Goal: Check status: Check status

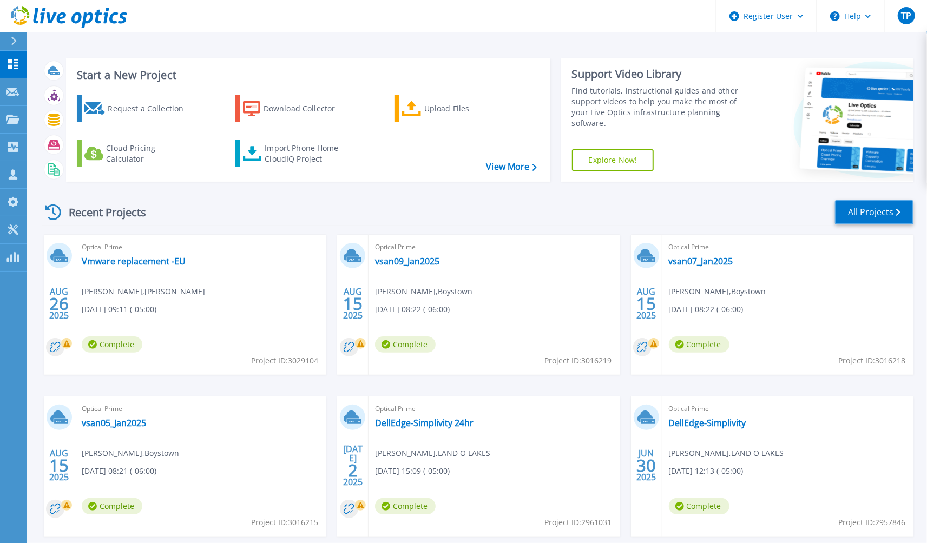
click at [851, 208] on link "All Projects" at bounding box center [874, 212] width 78 height 24
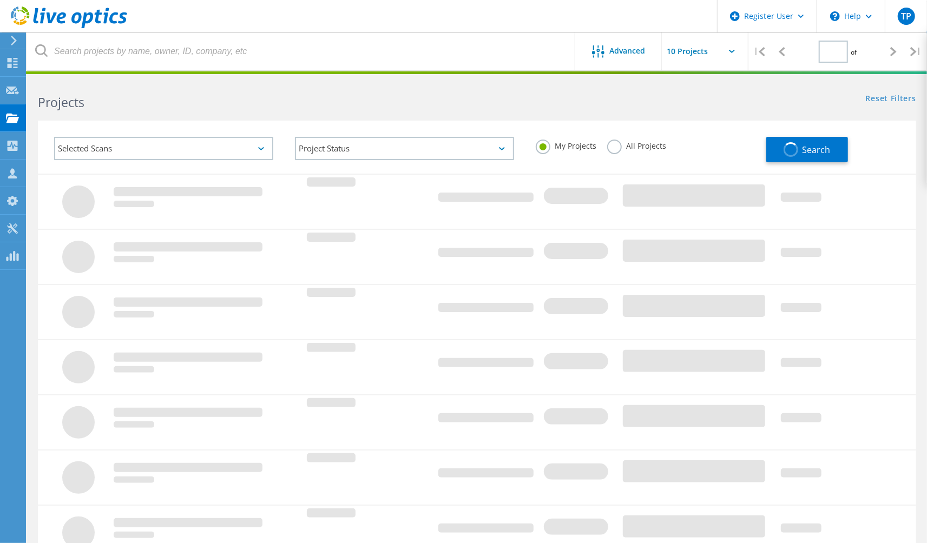
type input "2"
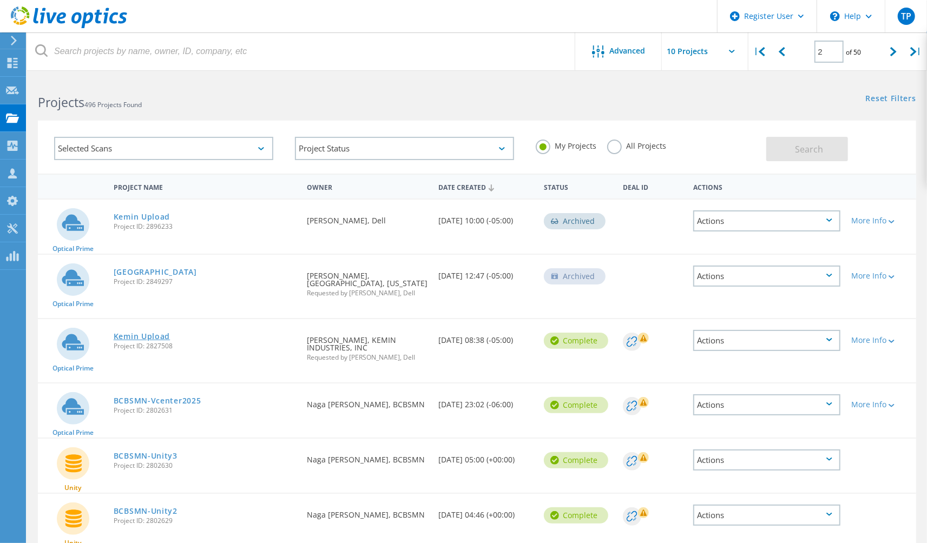
click at [163, 333] on link "Kemin Upload" at bounding box center [142, 337] width 56 height 8
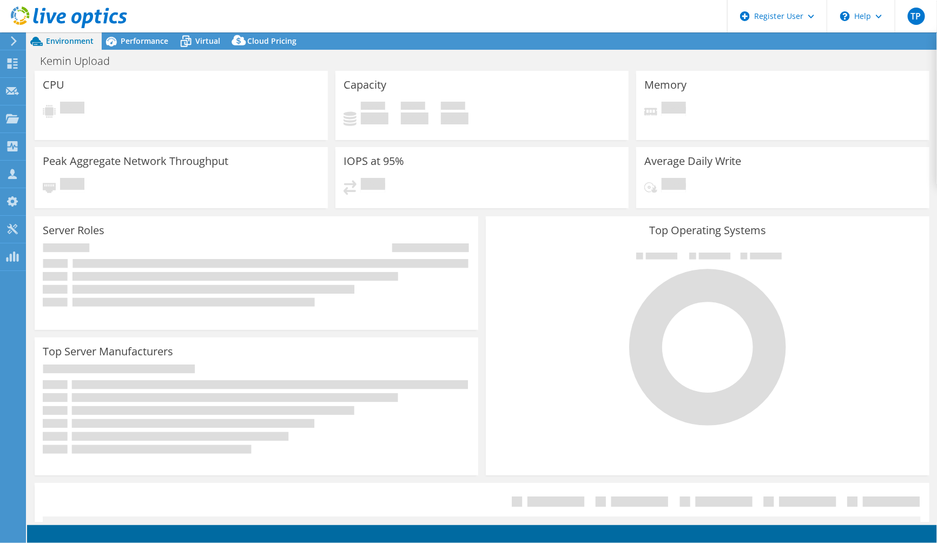
select select "USWest"
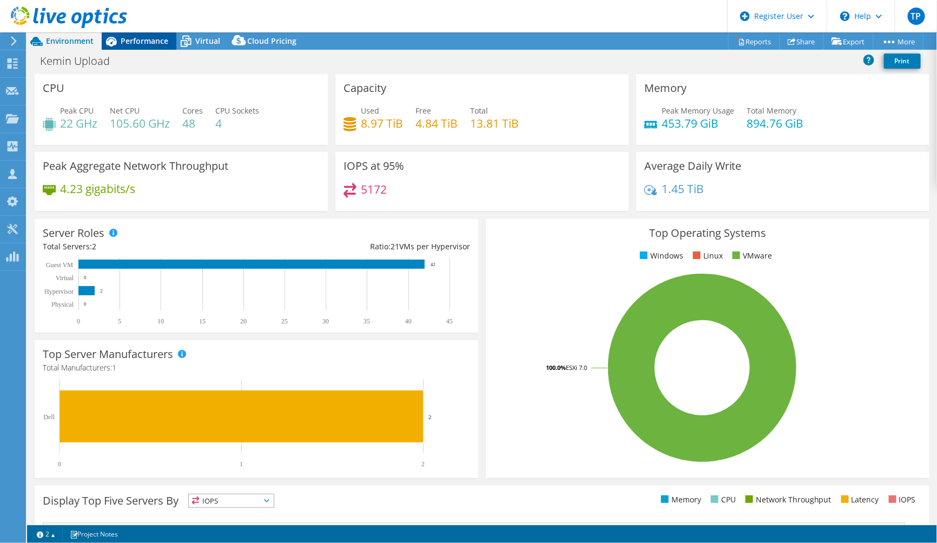
click at [147, 42] on span "Performance" at bounding box center [145, 41] width 48 height 10
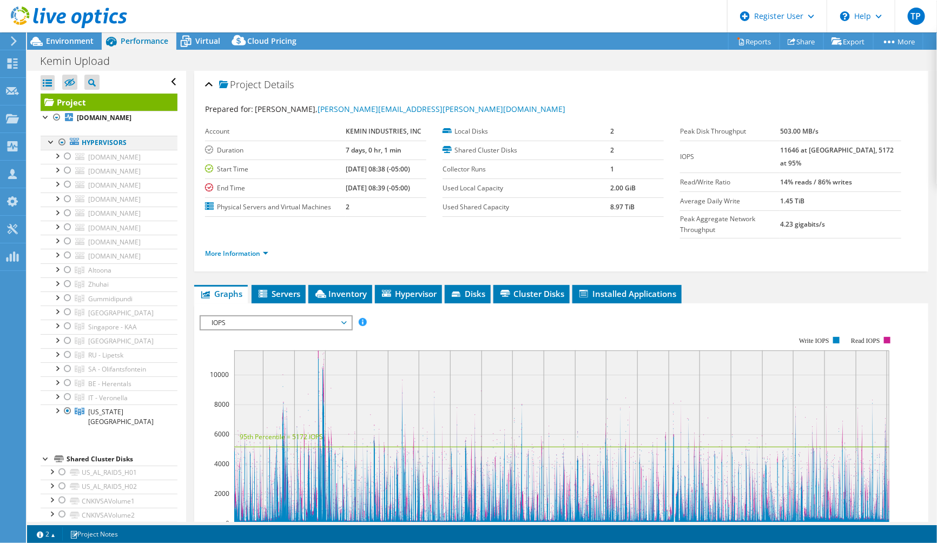
click at [65, 143] on div at bounding box center [62, 142] width 11 height 13
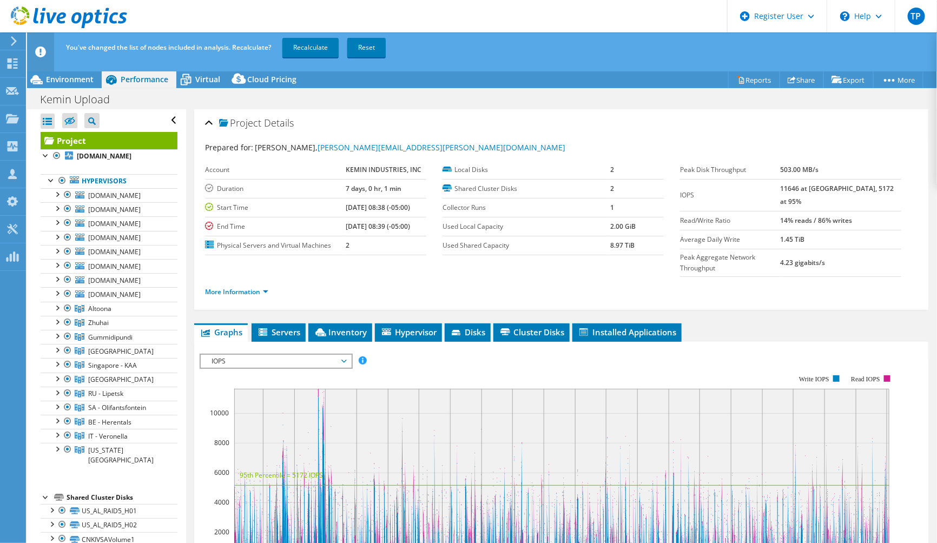
click at [428, 40] on div "You've changed the list of nodes included in analysis. Recalculate? Recalculate…" at bounding box center [501, 47] width 877 height 30
click at [57, 421] on div at bounding box center [56, 420] width 11 height 11
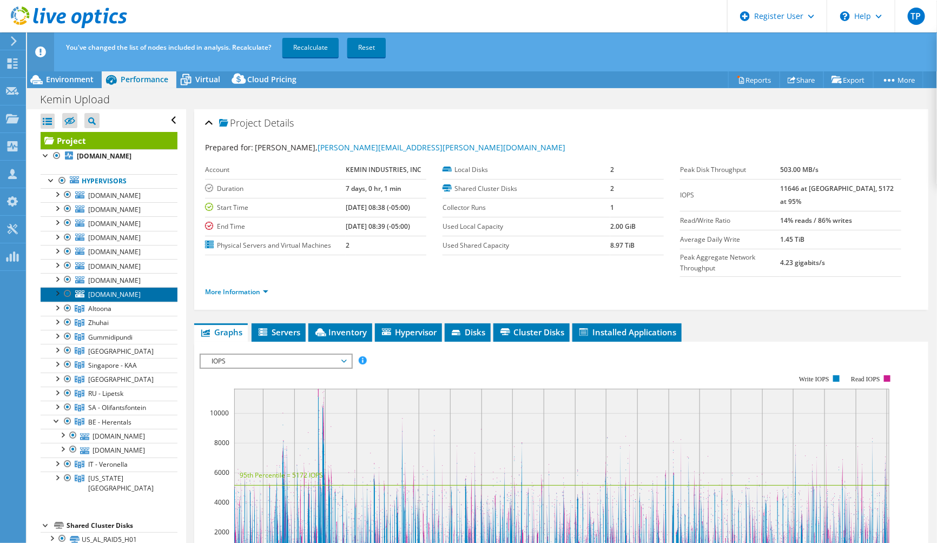
click at [146, 295] on link "bekivhost4.ki.com" at bounding box center [109, 294] width 137 height 14
